Goal: Task Accomplishment & Management: Complete application form

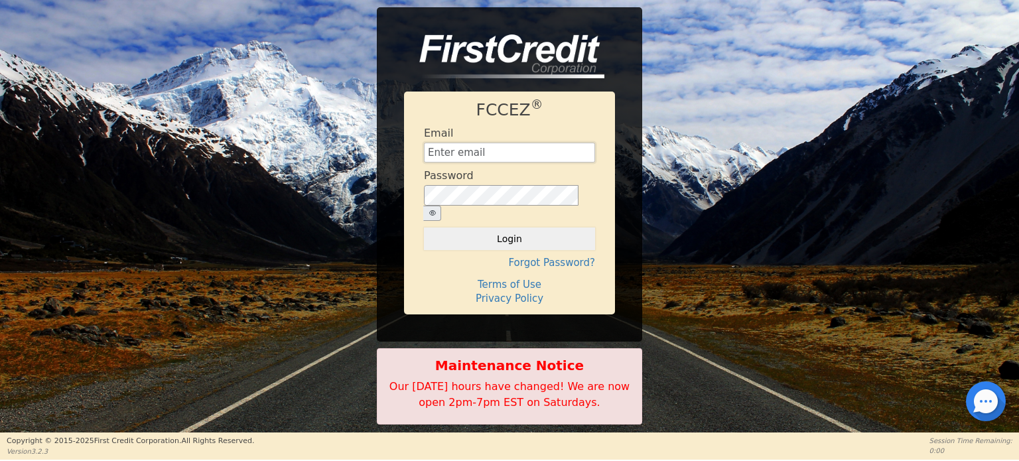
type input "[EMAIL_ADDRESS][DOMAIN_NAME]"
click at [436, 210] on icon "button" at bounding box center [432, 213] width 7 height 7
click at [494, 230] on button "Login" at bounding box center [509, 239] width 171 height 23
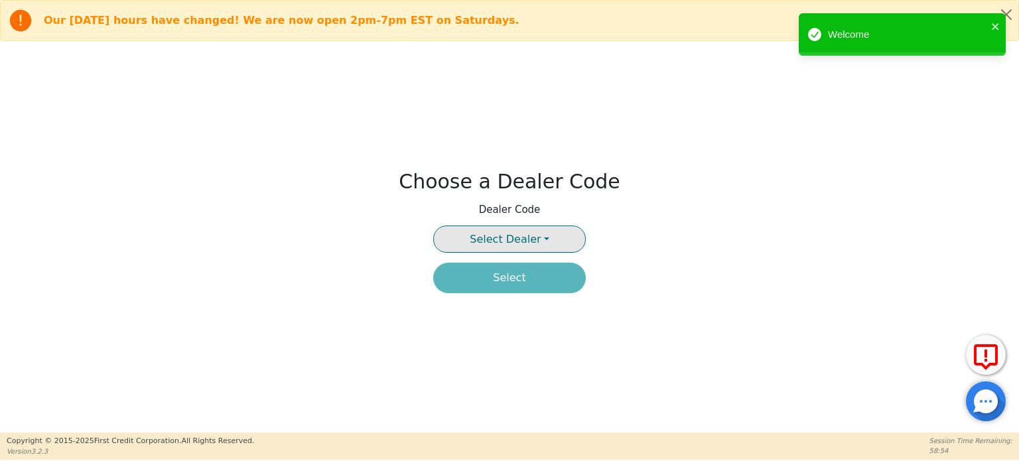
click at [536, 240] on button "Select Dealer" at bounding box center [509, 239] width 153 height 27
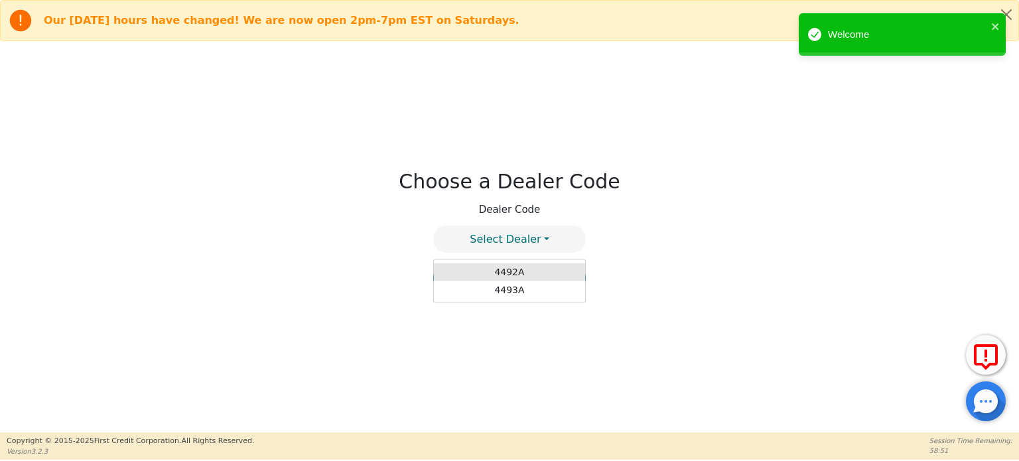
click at [515, 273] on link "4492A" at bounding box center [509, 272] width 151 height 18
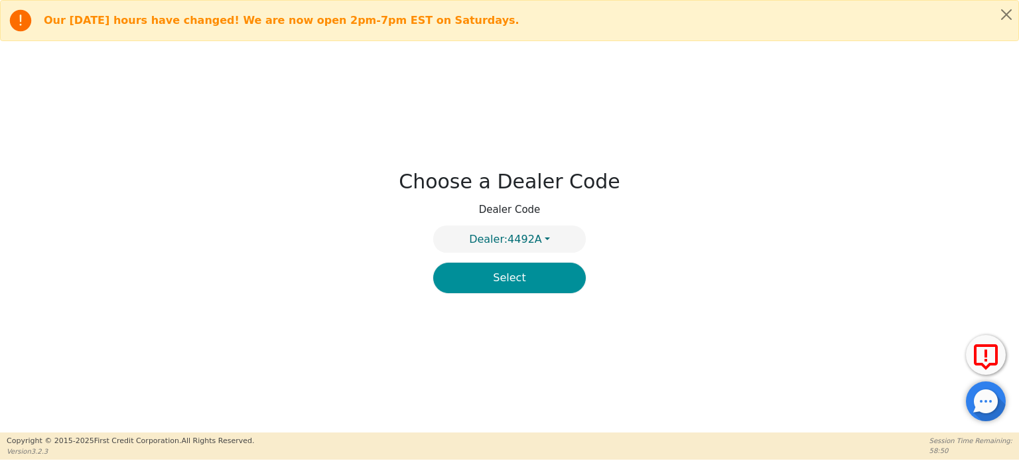
click at [515, 281] on button "Select" at bounding box center [509, 278] width 153 height 31
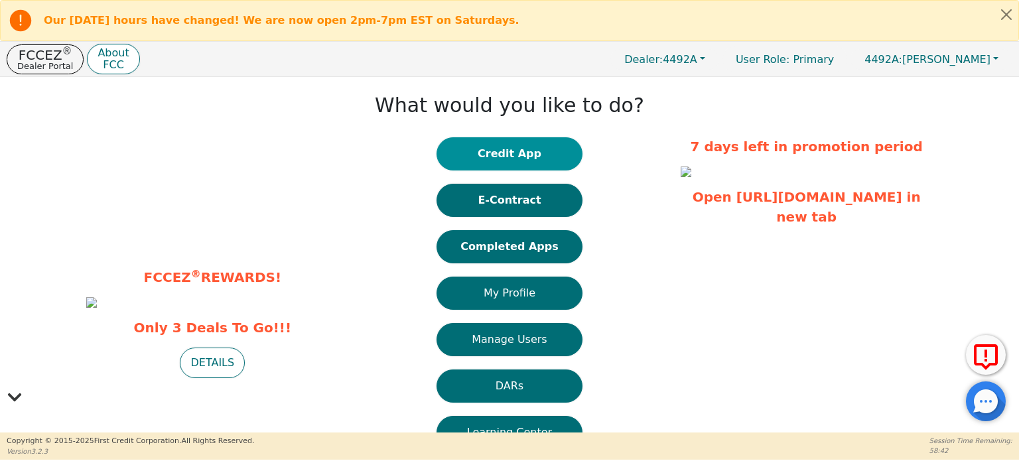
click at [511, 154] on button "Credit App" at bounding box center [510, 153] width 146 height 33
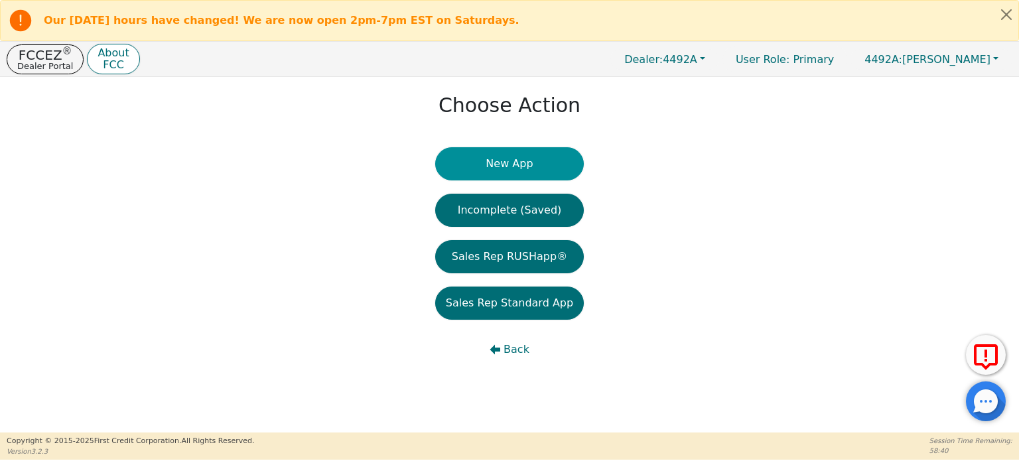
click at [512, 170] on button "New App" at bounding box center [509, 163] width 149 height 33
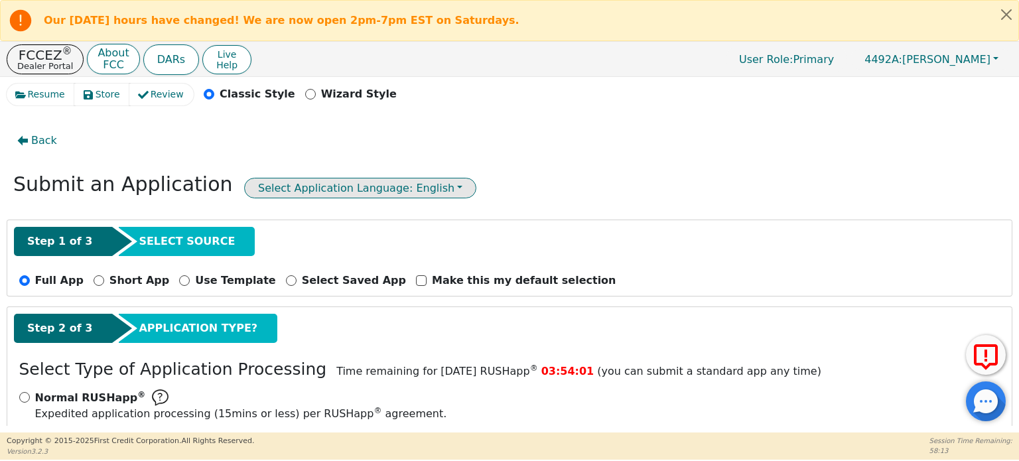
click at [339, 190] on button "Select Application Language: English" at bounding box center [360, 188] width 232 height 21
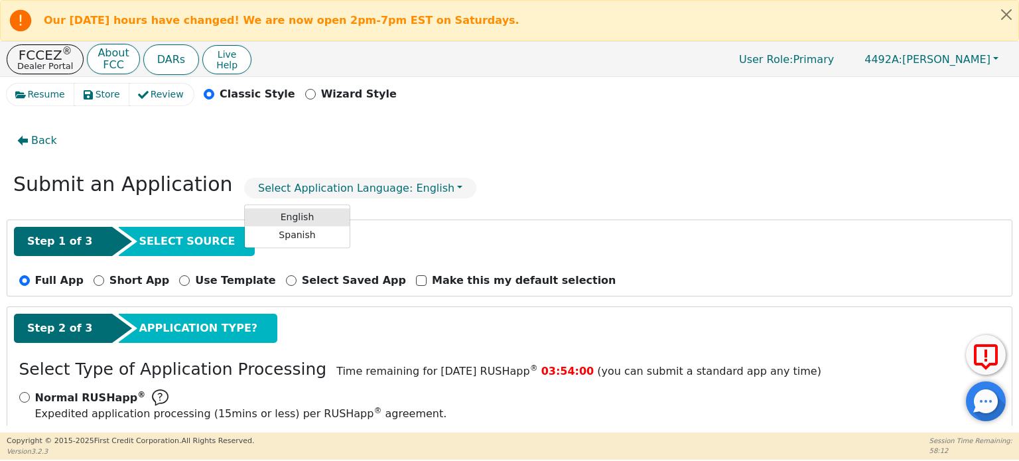
click at [287, 214] on link "English" at bounding box center [297, 217] width 105 height 18
click at [39, 62] on p "Dealer Portal" at bounding box center [45, 66] width 56 height 9
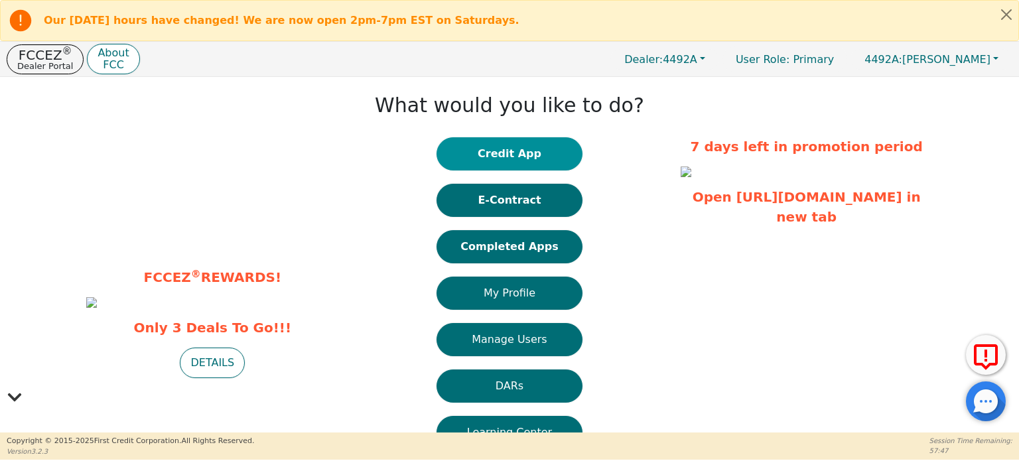
click at [533, 151] on button "Credit App" at bounding box center [510, 153] width 146 height 33
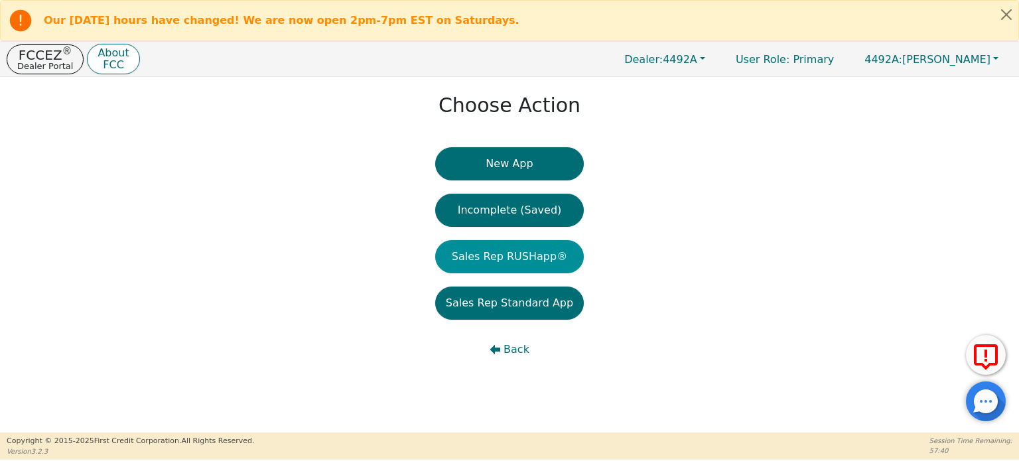
click at [502, 250] on button "Sales Rep RUSHapp®" at bounding box center [509, 256] width 149 height 33
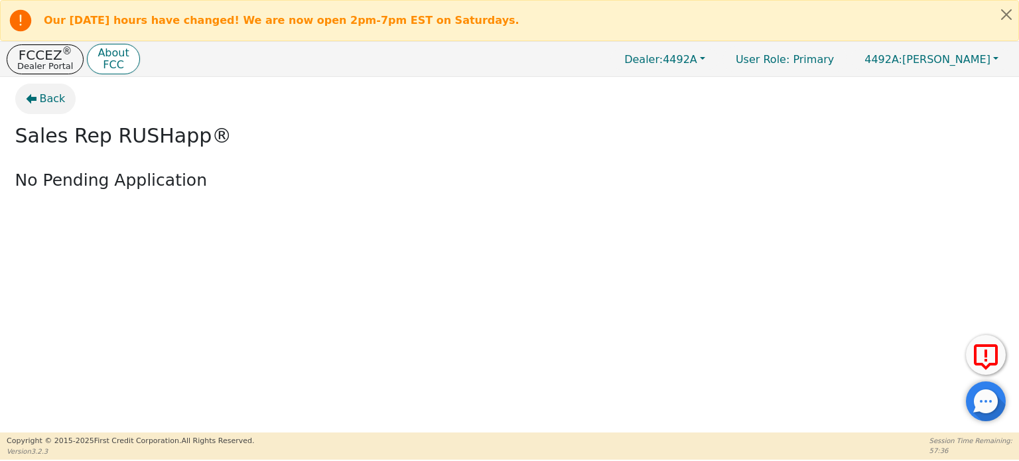
click at [32, 102] on icon "button" at bounding box center [31, 99] width 11 height 11
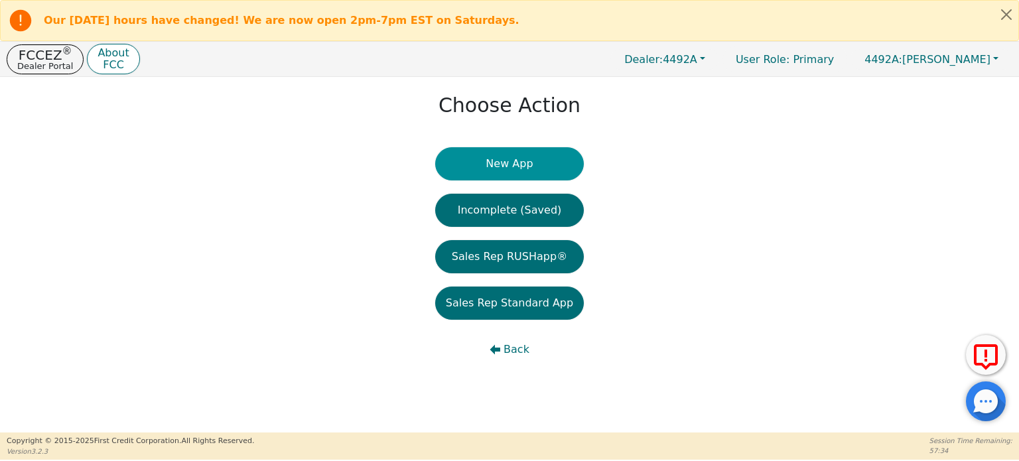
click at [492, 164] on button "New App" at bounding box center [509, 163] width 149 height 33
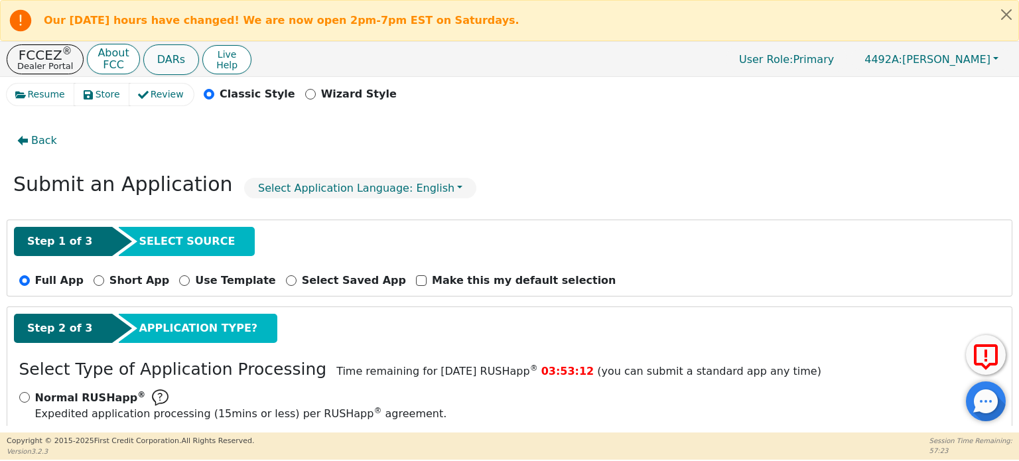
click at [161, 63] on button "DARs" at bounding box center [171, 59] width 56 height 31
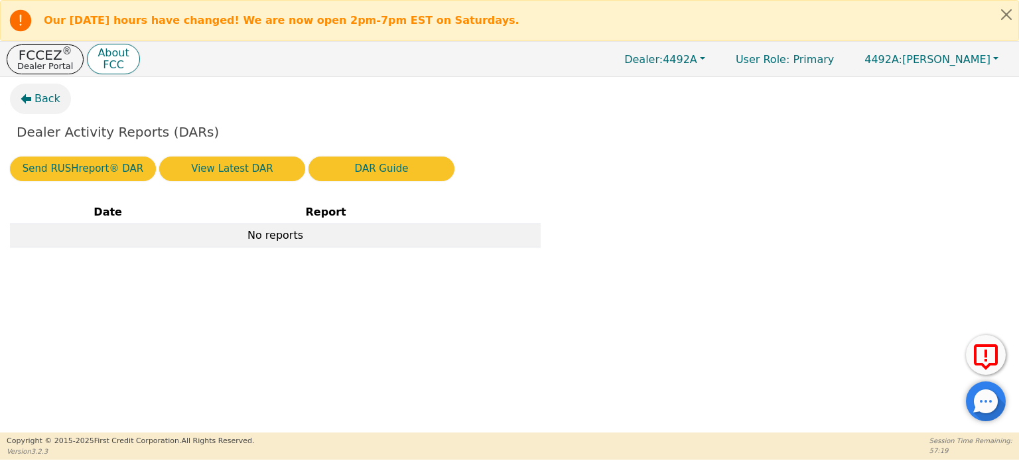
click at [27, 97] on icon "button" at bounding box center [26, 99] width 11 height 10
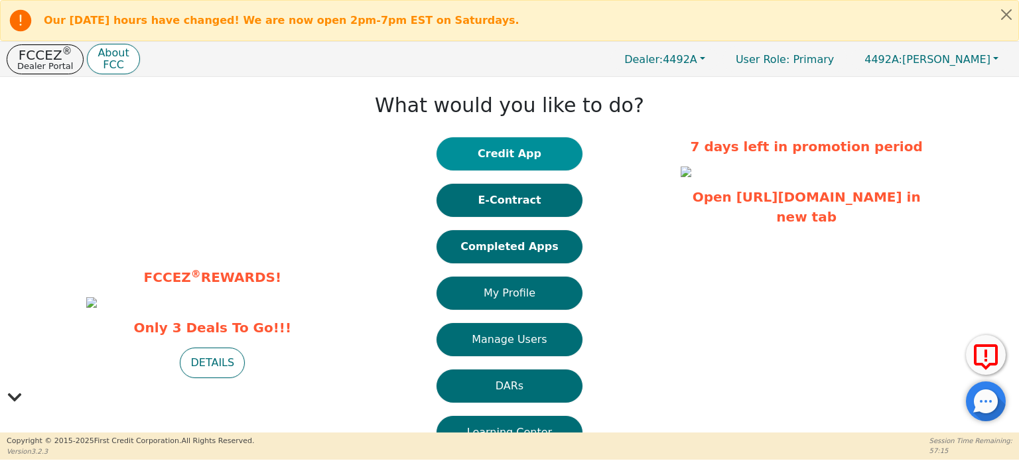
click at [486, 159] on button "Credit App" at bounding box center [510, 153] width 146 height 33
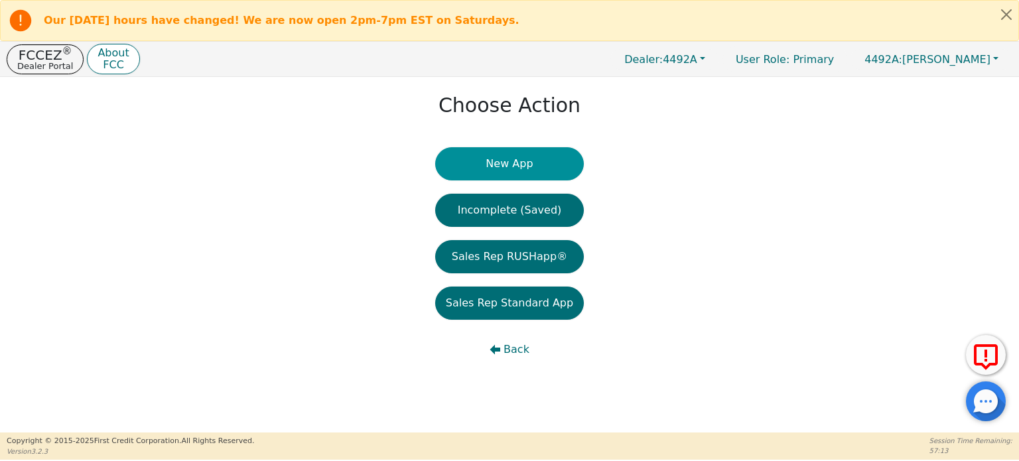
click at [515, 159] on button "New App" at bounding box center [509, 163] width 149 height 33
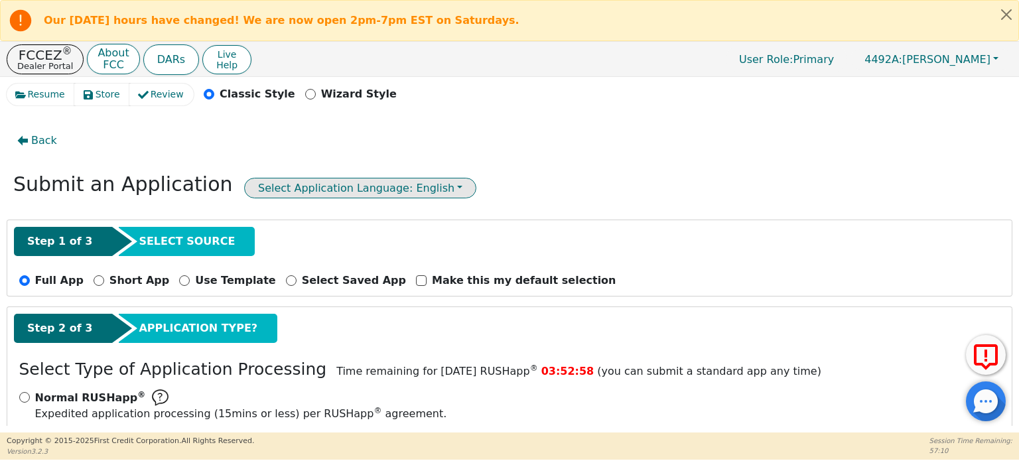
click at [409, 182] on button "Select Application Language: English" at bounding box center [360, 188] width 232 height 21
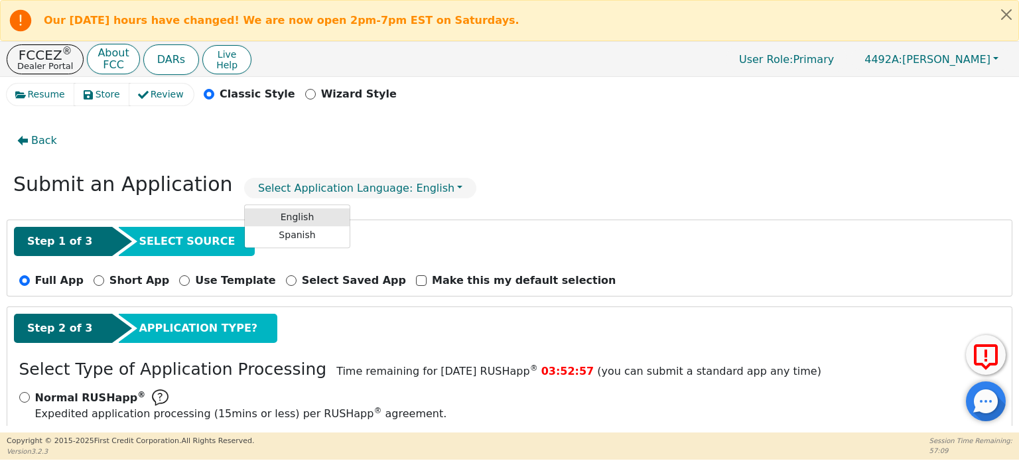
click at [272, 208] on link "English" at bounding box center [297, 217] width 105 height 18
click at [94, 282] on input "Short App" at bounding box center [99, 280] width 11 height 11
radio input "true"
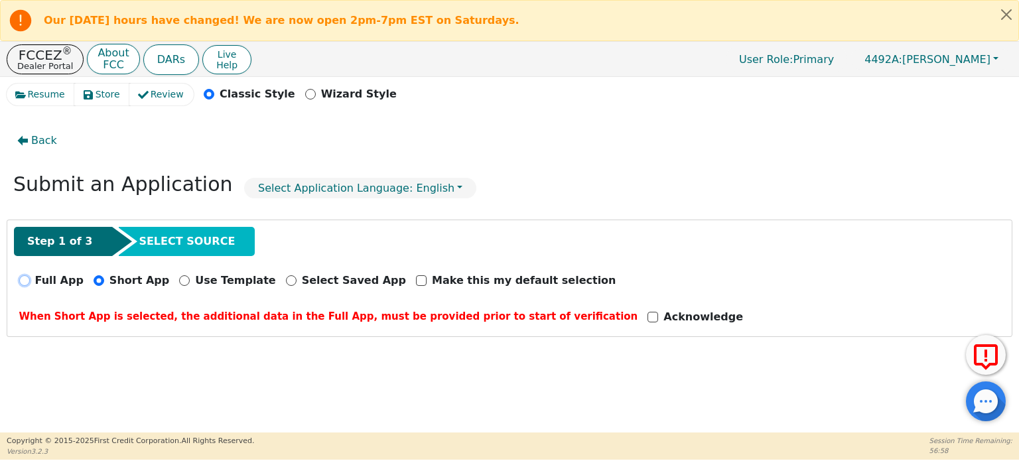
click at [27, 280] on input "Full App" at bounding box center [24, 280] width 11 height 11
radio input "true"
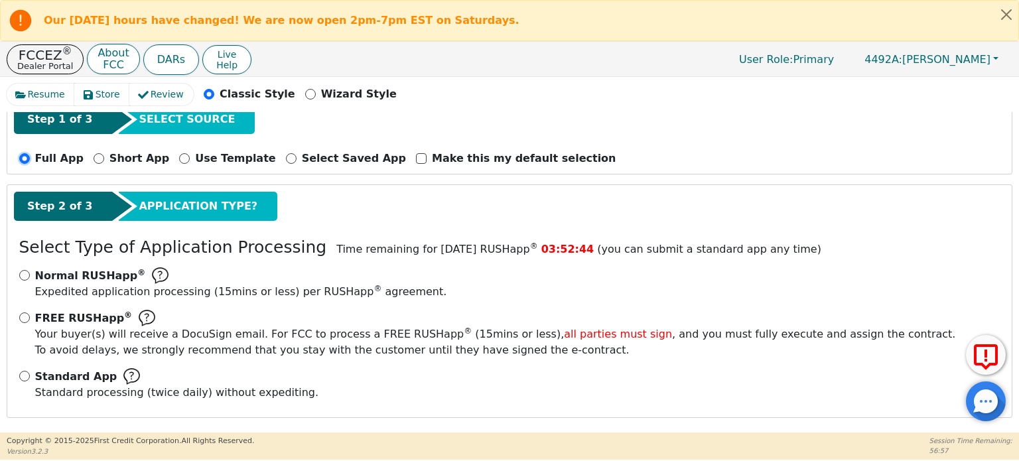
scroll to position [123, 0]
click at [23, 273] on input "Normal RUSHapp ® Expedited application processing ( 15 mins or less) per RUSHap…" at bounding box center [24, 274] width 11 height 11
radio input "true"
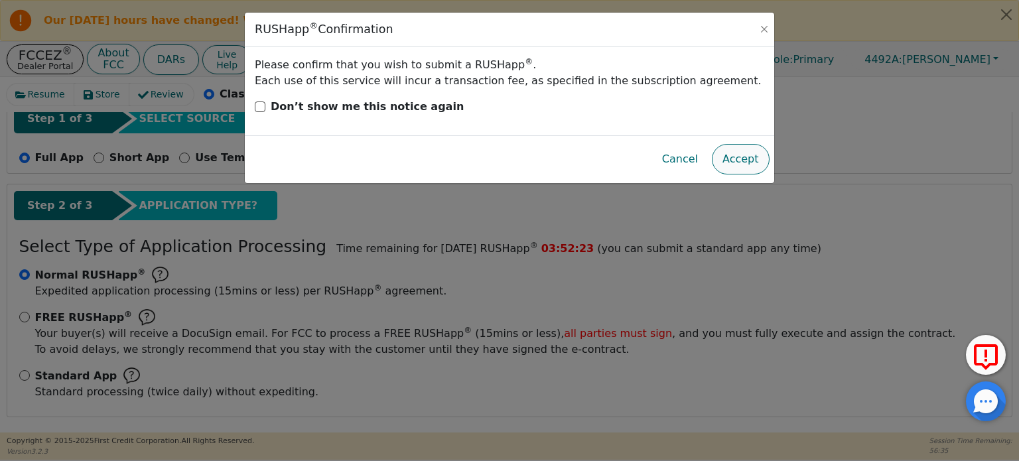
click at [738, 156] on button "Accept" at bounding box center [741, 159] width 58 height 31
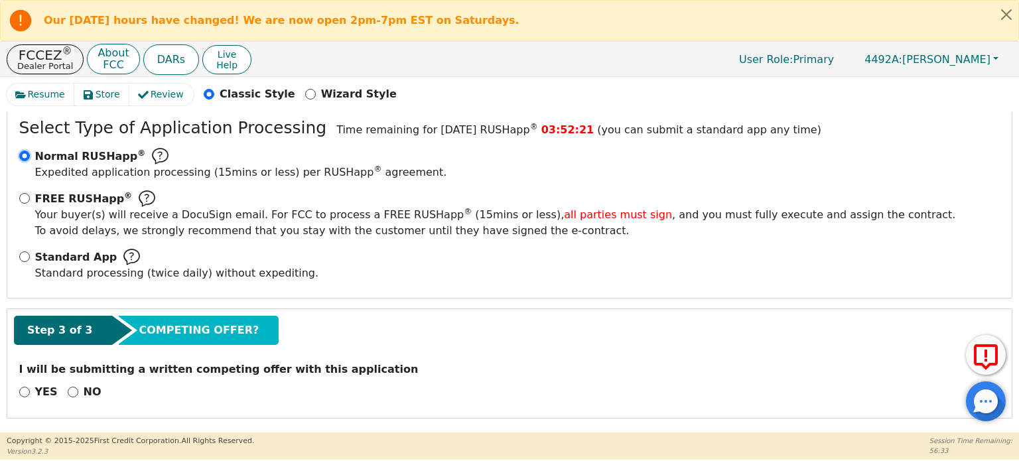
scroll to position [242, 0]
click at [70, 389] on input "NO" at bounding box center [73, 392] width 11 height 11
radio input "true"
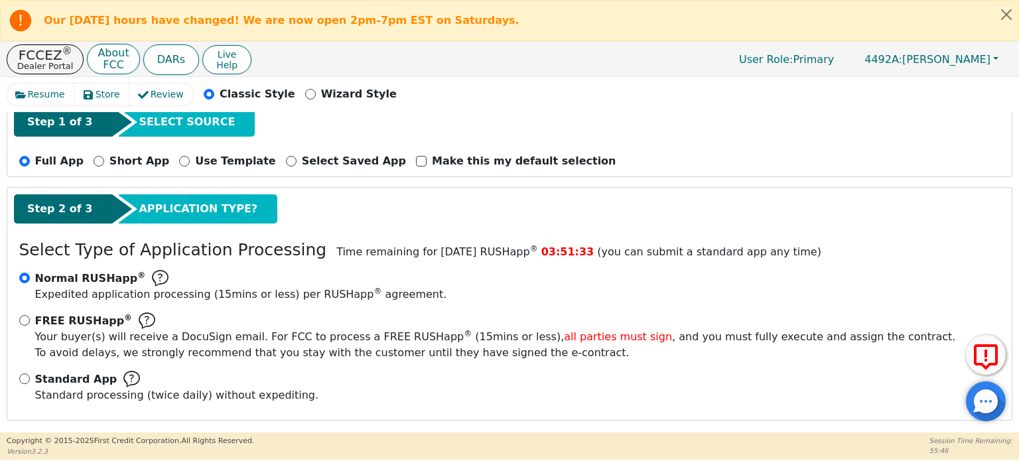
scroll to position [66, 0]
